Goal: Navigation & Orientation: Find specific page/section

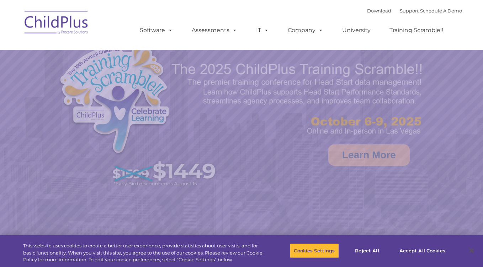
select select "MEDIUM"
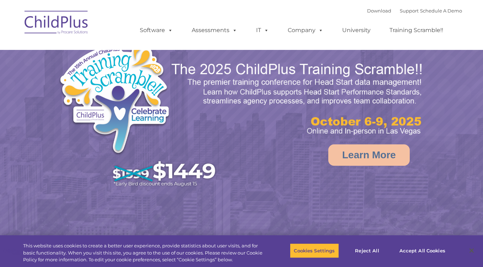
select select "MEDIUM"
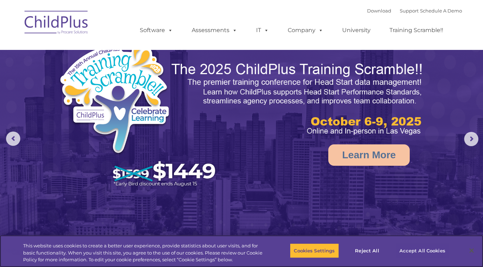
click at [420, 249] on button "Accept All Cookies" at bounding box center [423, 250] width 54 height 15
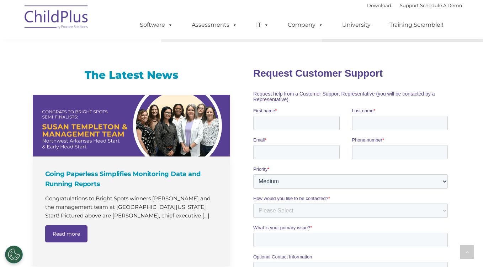
scroll to position [439, 0]
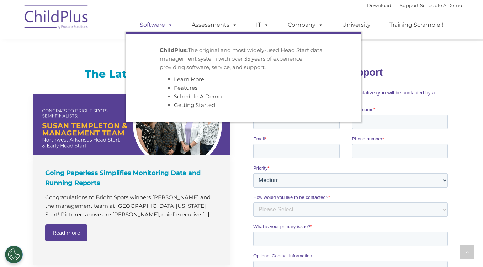
click at [170, 22] on span at bounding box center [169, 24] width 8 height 7
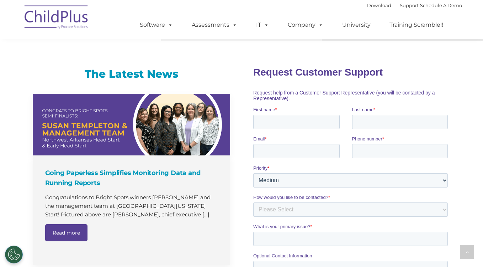
click at [64, 26] on img at bounding box center [56, 18] width 71 height 36
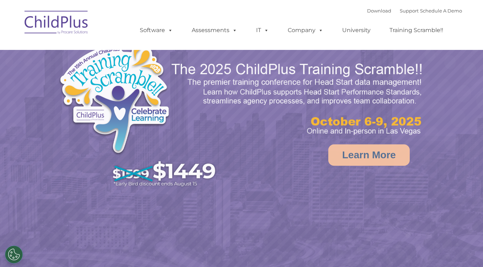
select select "MEDIUM"
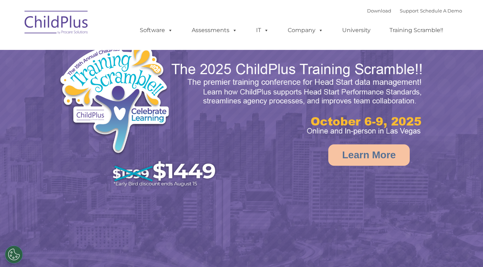
select select "MEDIUM"
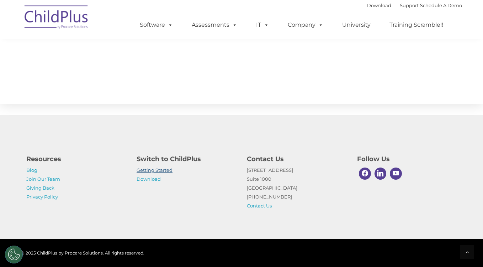
scroll to position [802, 0]
drag, startPoint x: 151, startPoint y: 180, endPoint x: 155, endPoint y: 186, distance: 6.9
click at [155, 186] on div "Resources Blog Join Our Team Giving Back Privacy Policy Switch to ChildPlus Get…" at bounding box center [241, 180] width 441 height 60
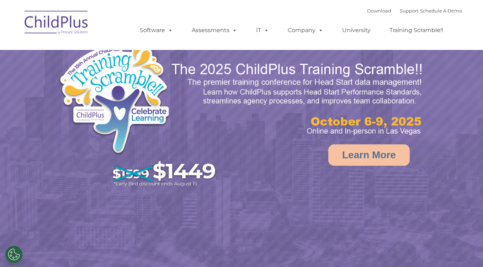
select select "MEDIUM"
